Goal: Task Accomplishment & Management: Manage account settings

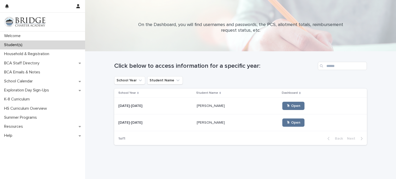
click at [214, 107] on p "[PERSON_NAME]" at bounding box center [211, 105] width 29 height 5
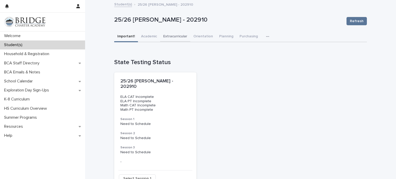
click at [173, 37] on button "Extracurricular" at bounding box center [175, 36] width 30 height 11
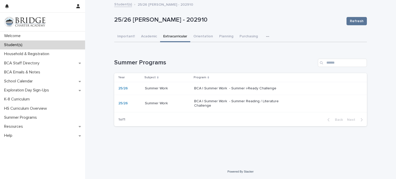
click at [245, 102] on p "BCA | Summer Work - Summer Reading / Literature Challenge" at bounding box center [237, 103] width 86 height 9
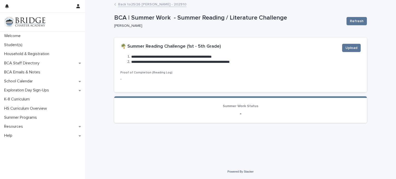
click at [256, 84] on div "Proof of Completion (Reading Log) -" at bounding box center [241, 78] width 241 height 15
click at [352, 49] on span "Upload" at bounding box center [352, 47] width 12 height 5
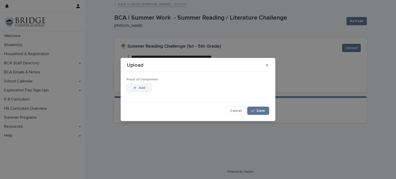
click at [145, 87] on span "Add" at bounding box center [142, 88] width 6 height 4
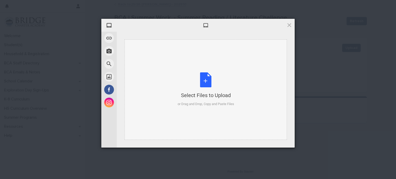
click at [194, 76] on div "Select Files to Upload or Drag and Drop, Copy and Paste Files" at bounding box center [206, 90] width 57 height 34
click at [195, 77] on div "Select Files to Upload or Drag and Drop, Copy and Paste Files" at bounding box center [206, 90] width 57 height 34
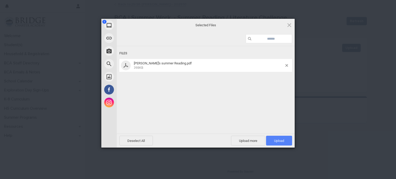
click at [279, 140] on span "Upload 1" at bounding box center [279, 141] width 10 height 4
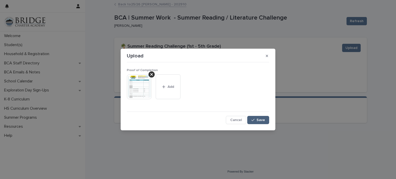
click at [263, 119] on span "Save" at bounding box center [261, 120] width 9 height 4
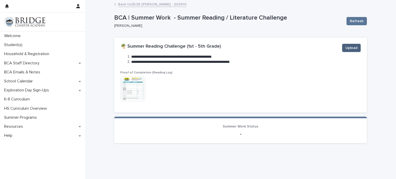
click at [355, 48] on span "Upload" at bounding box center [352, 47] width 12 height 5
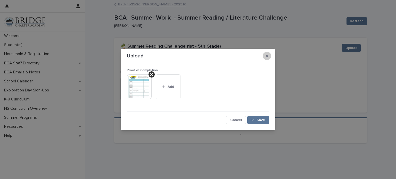
click at [267, 56] on icon "button" at bounding box center [267, 56] width 2 height 2
